Goal: Task Accomplishment & Management: Use online tool/utility

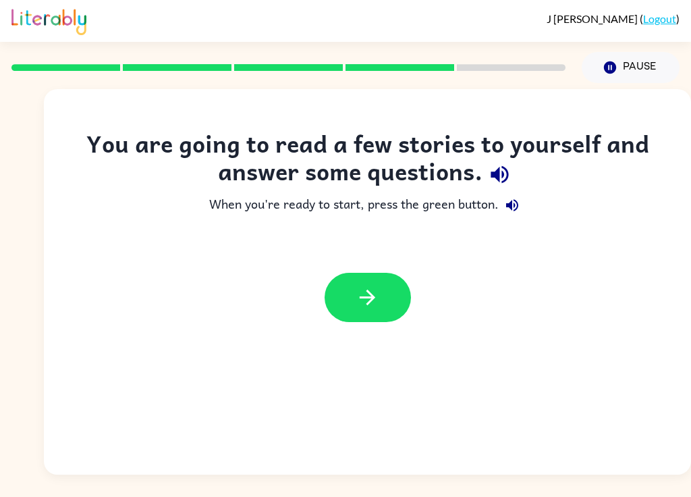
click at [367, 294] on icon "button" at bounding box center [368, 297] width 24 height 24
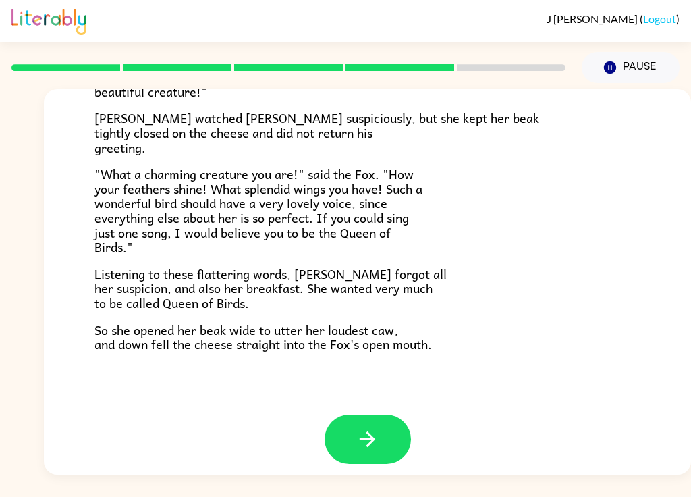
scroll to position [256, 0]
click at [384, 426] on button "button" at bounding box center [368, 439] width 86 height 49
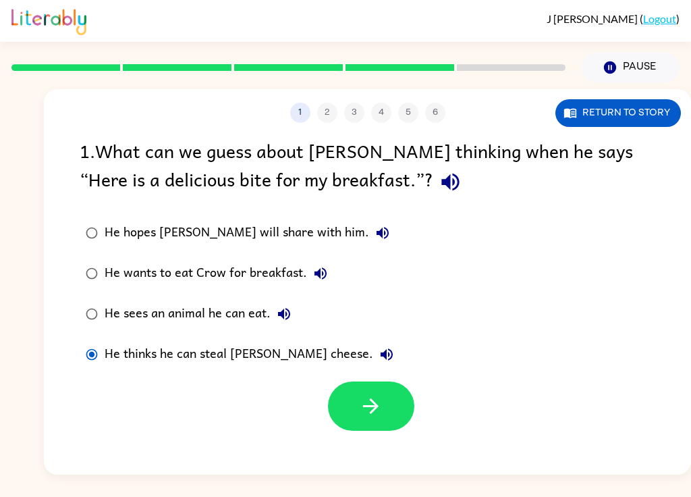
click at [385, 403] on button "button" at bounding box center [371, 405] width 86 height 49
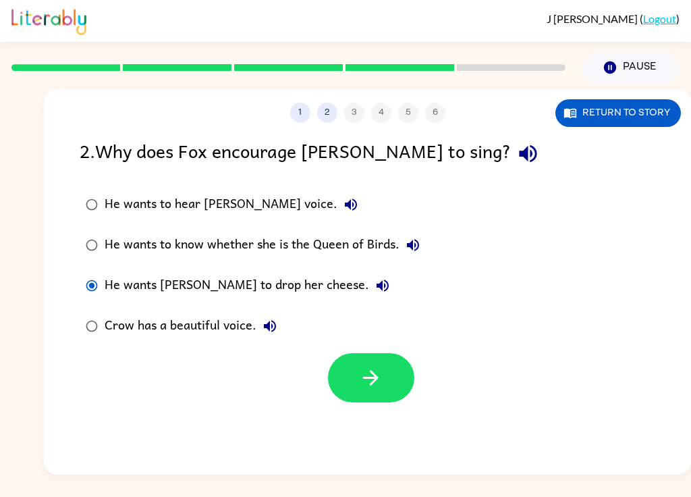
click at [393, 366] on button "button" at bounding box center [371, 377] width 86 height 49
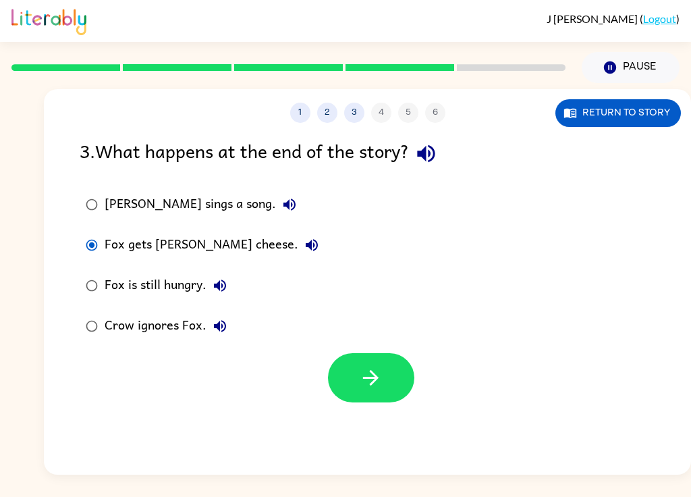
click at [409, 375] on button "button" at bounding box center [371, 377] width 86 height 49
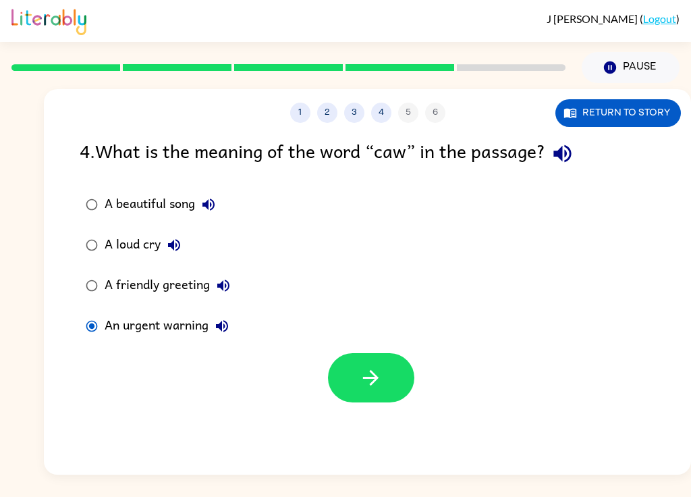
click at [634, 123] on button "Return to story" at bounding box center [617, 113] width 125 height 28
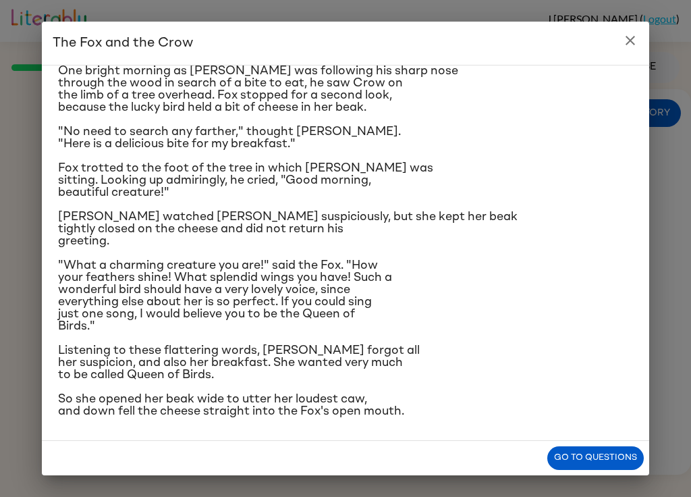
scroll to position [136, 0]
click at [634, 51] on button "close" at bounding box center [630, 40] width 27 height 27
click at [637, 53] on button "Pause Pause" at bounding box center [631, 67] width 98 height 31
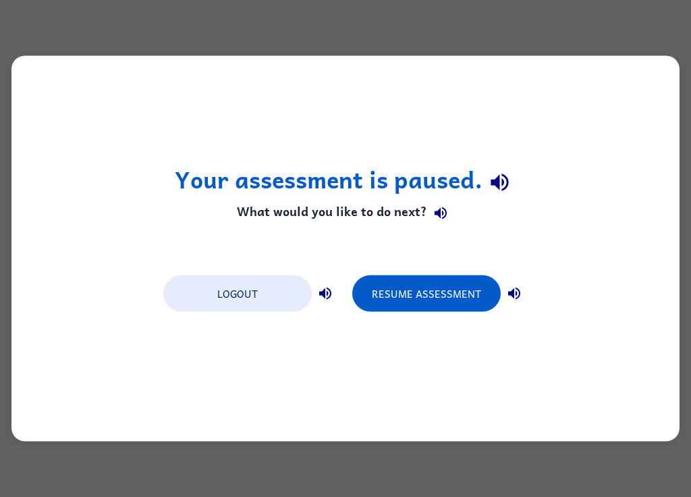
click at [478, 288] on button "Resume Assessment" at bounding box center [426, 293] width 148 height 36
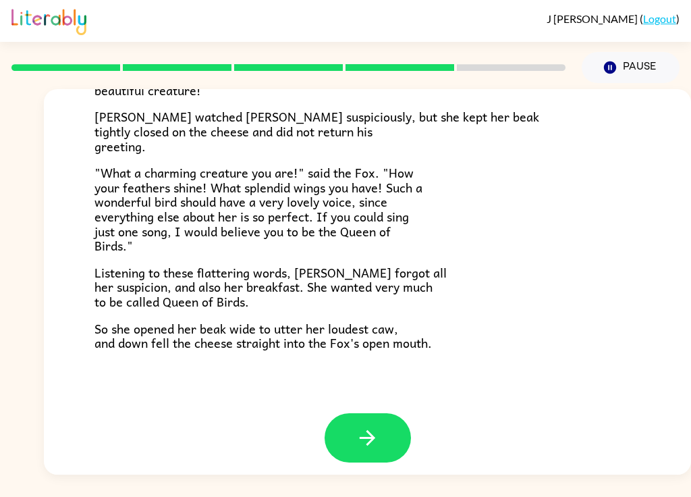
scroll to position [256, 0]
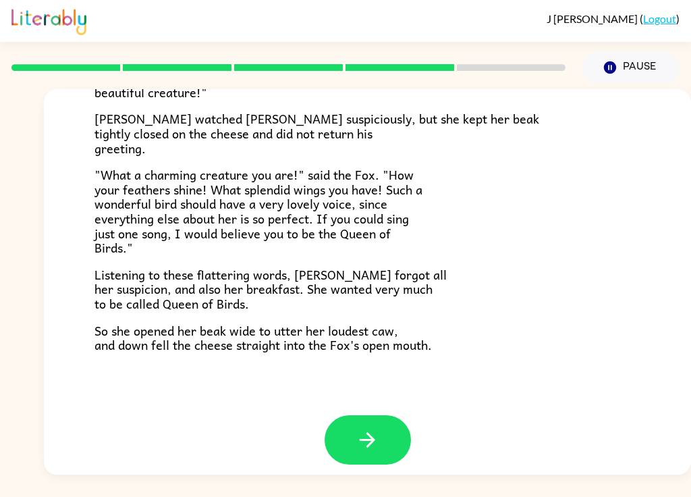
click at [391, 419] on button "button" at bounding box center [368, 439] width 86 height 49
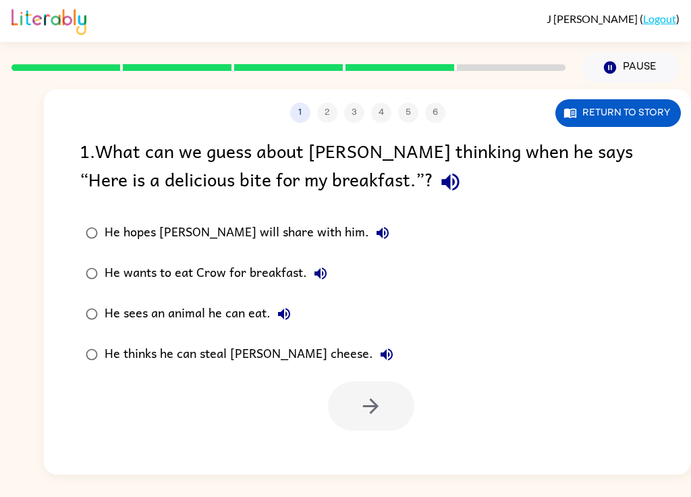
click at [402, 381] on div at bounding box center [371, 405] width 86 height 49
click at [397, 381] on div at bounding box center [371, 405] width 86 height 49
click at [549, 240] on div "1 2 3 4 5 6 Return to story 1 . What can we guess about [PERSON_NAME] thinking …" at bounding box center [367, 281] width 647 height 385
click at [590, 232] on div "1 2 3 4 5 6 Return to story 1 . What can we guess about [PERSON_NAME] thinking …" at bounding box center [367, 281] width 647 height 385
click at [589, 232] on div "1 2 3 4 5 6 Return to story 1 . What can we guess about [PERSON_NAME] thinking …" at bounding box center [367, 281] width 647 height 385
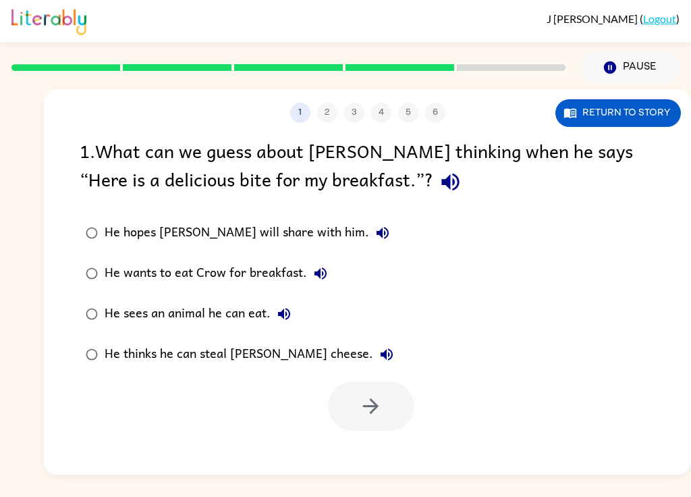
scroll to position [0, 0]
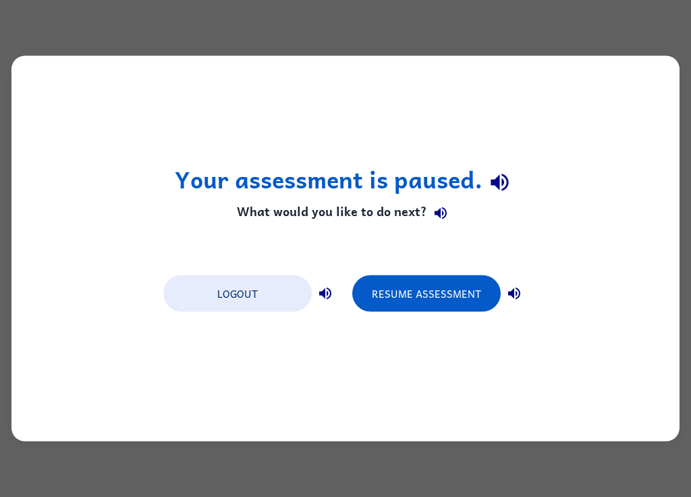
click at [452, 289] on button "Resume Assessment" at bounding box center [426, 293] width 148 height 36
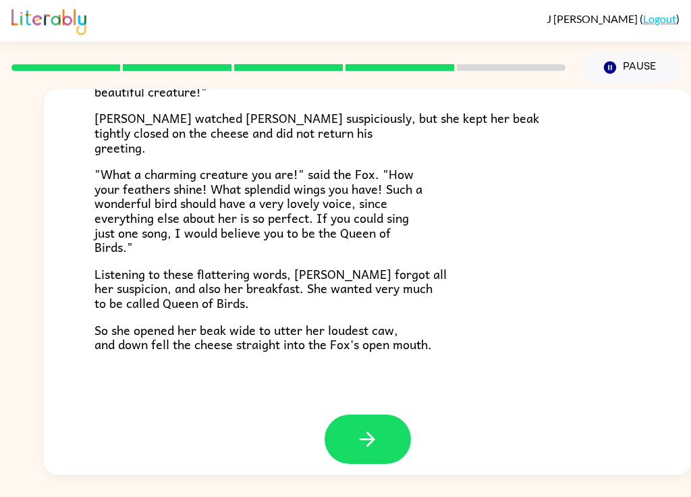
scroll to position [256, 0]
click at [389, 426] on button "button" at bounding box center [368, 439] width 86 height 49
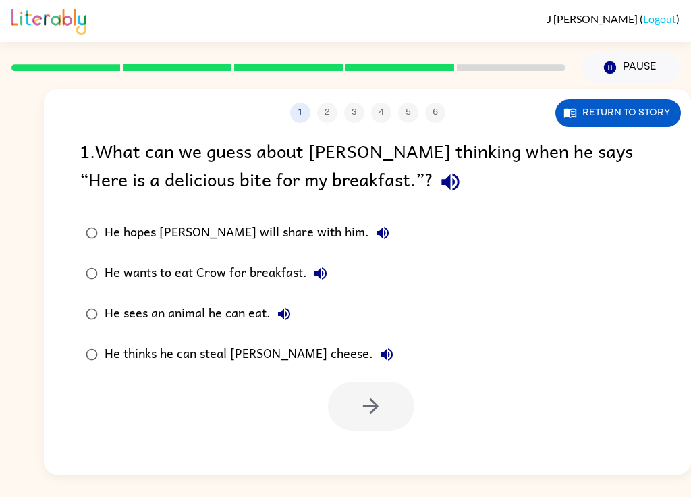
scroll to position [0, 0]
click at [302, 352] on div "He thinks he can steal [PERSON_NAME] cheese." at bounding box center [253, 354] width 296 height 27
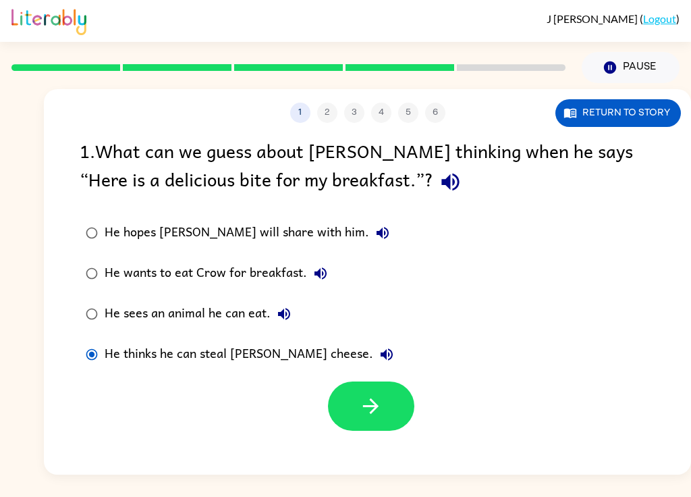
click at [400, 414] on button "button" at bounding box center [371, 405] width 86 height 49
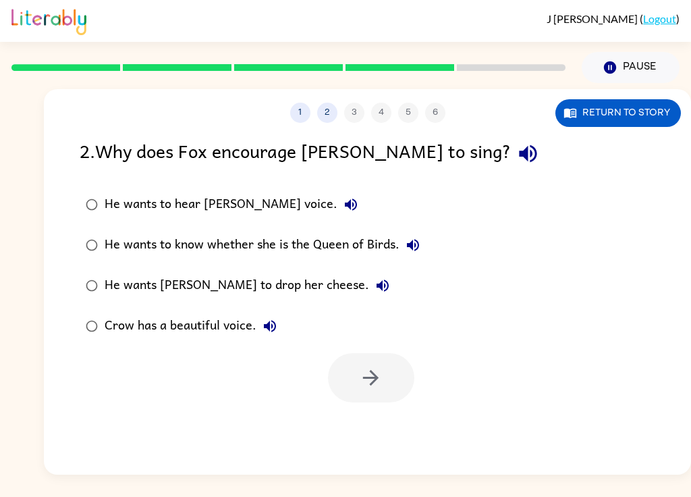
click at [298, 285] on div "He wants [PERSON_NAME] to drop her cheese." at bounding box center [250, 285] width 291 height 27
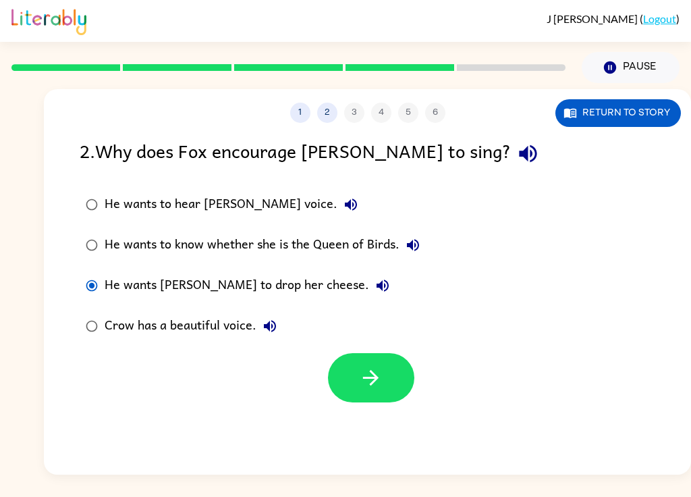
click at [379, 385] on icon "button" at bounding box center [371, 378] width 24 height 24
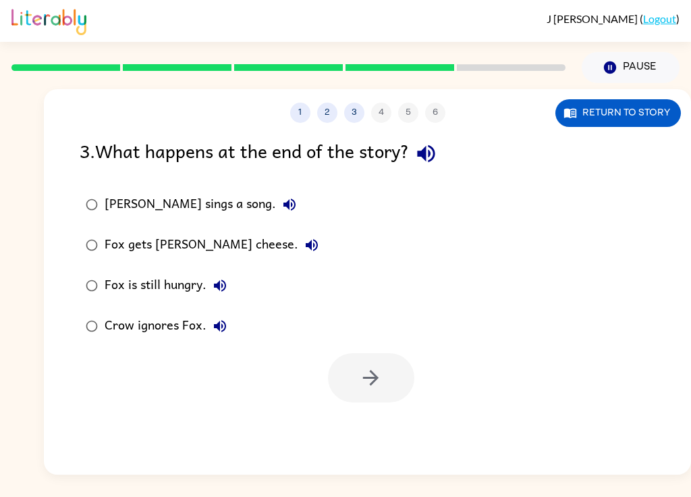
click at [207, 245] on div "Fox gets [PERSON_NAME] cheese." at bounding box center [215, 244] width 221 height 27
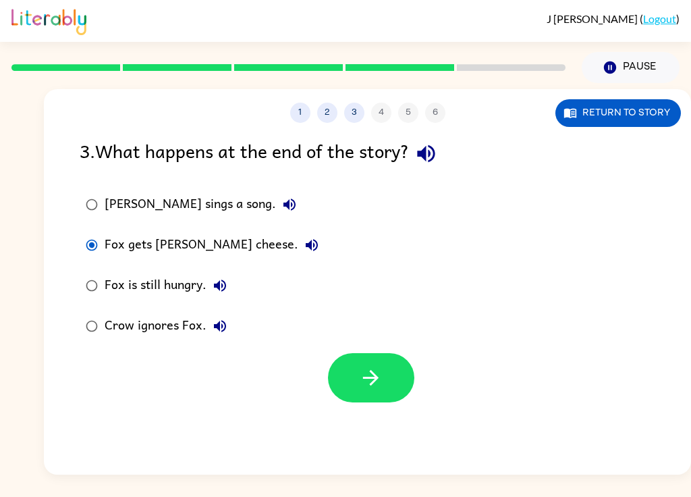
click at [384, 386] on button "button" at bounding box center [371, 377] width 86 height 49
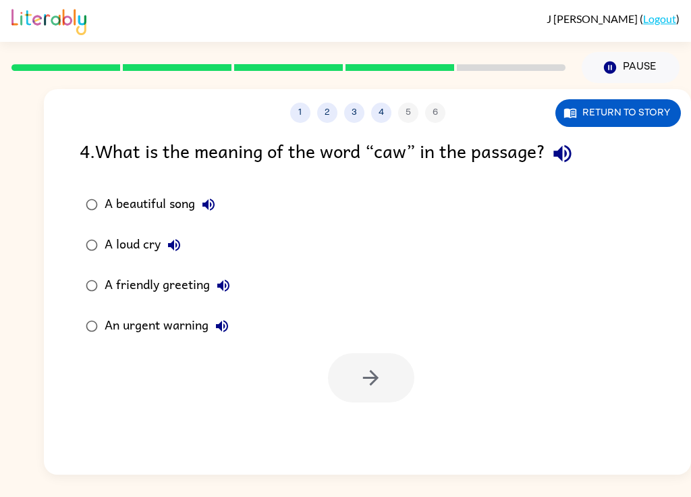
click at [192, 194] on div "A beautiful song" at bounding box center [163, 204] width 117 height 27
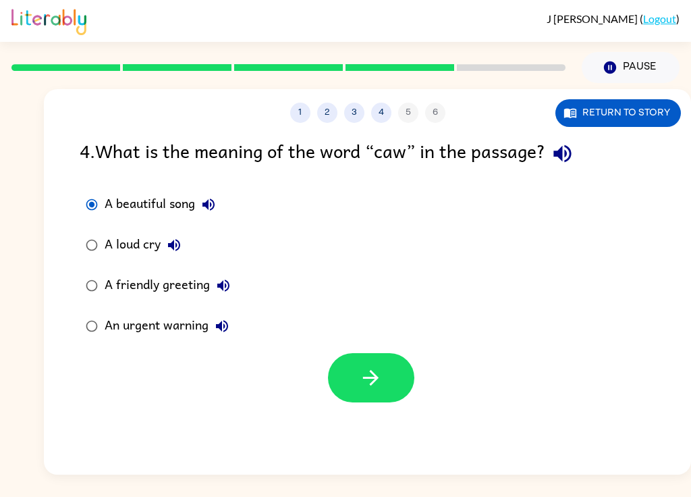
click at [360, 397] on button "button" at bounding box center [371, 377] width 86 height 49
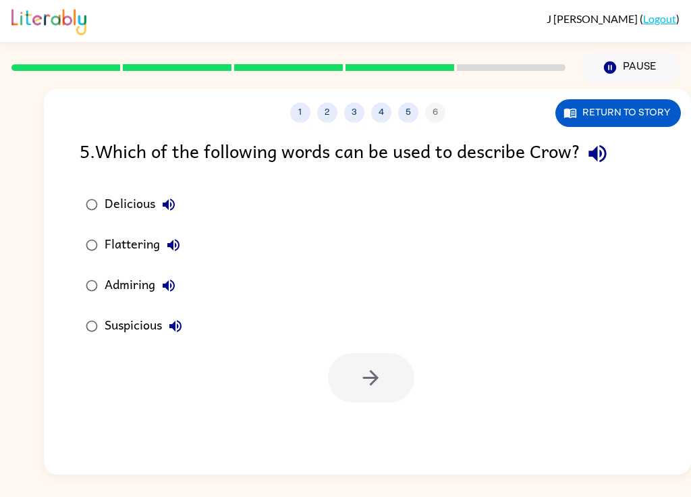
click at [175, 197] on icon "button" at bounding box center [169, 204] width 16 height 16
click at [116, 209] on div "Delicious" at bounding box center [144, 204] width 78 height 27
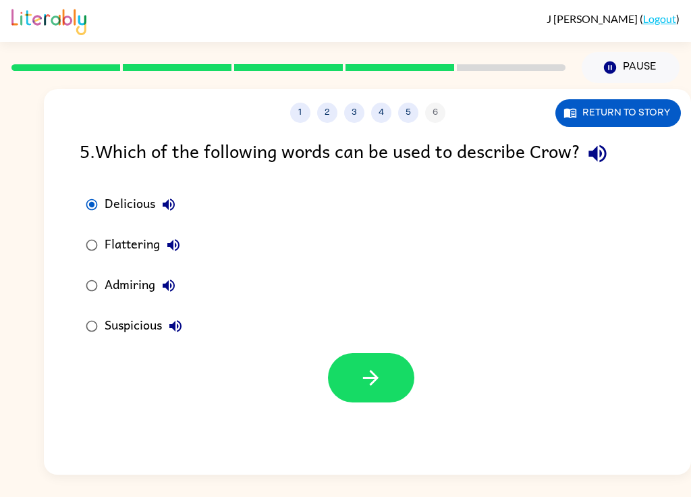
click at [379, 378] on icon "button" at bounding box center [371, 378] width 24 height 24
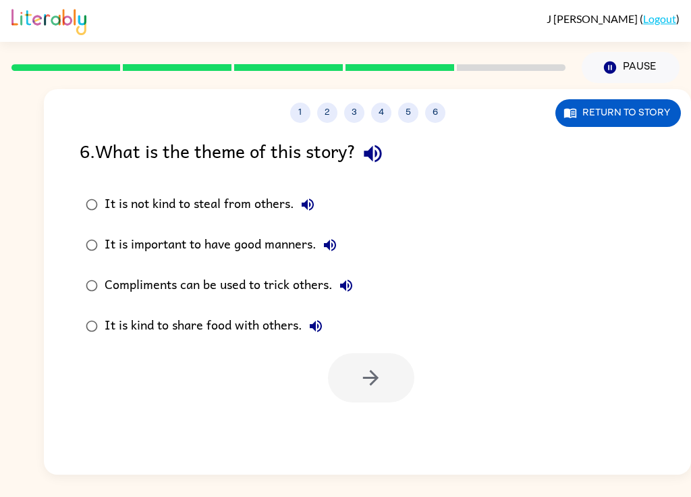
click at [283, 277] on div "Compliments can be used to trick others." at bounding box center [232, 285] width 255 height 27
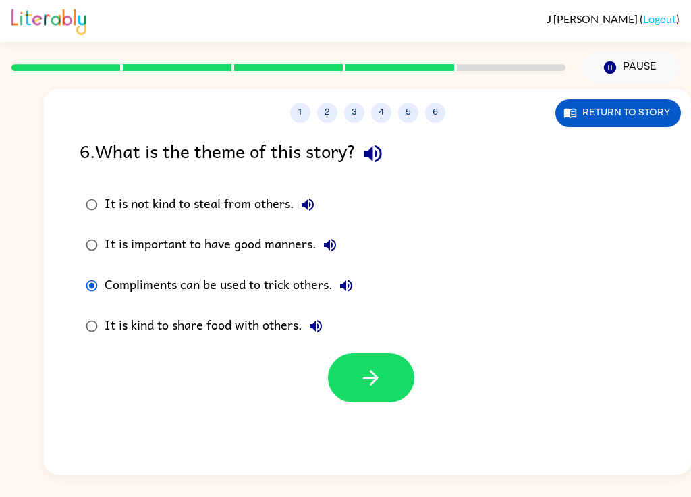
click at [389, 360] on button "button" at bounding box center [371, 377] width 86 height 49
